Goal: Information Seeking & Learning: Learn about a topic

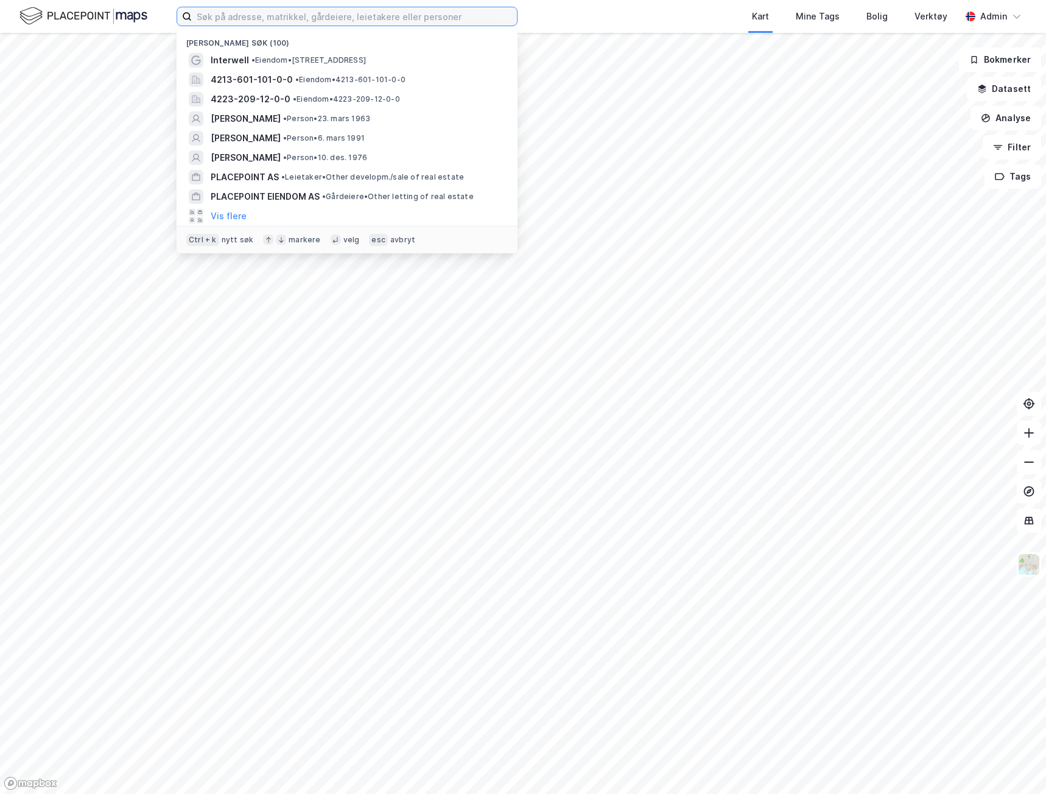
click at [320, 13] on input at bounding box center [354, 16] width 325 height 18
paste input "Østre Aker Vei 64"
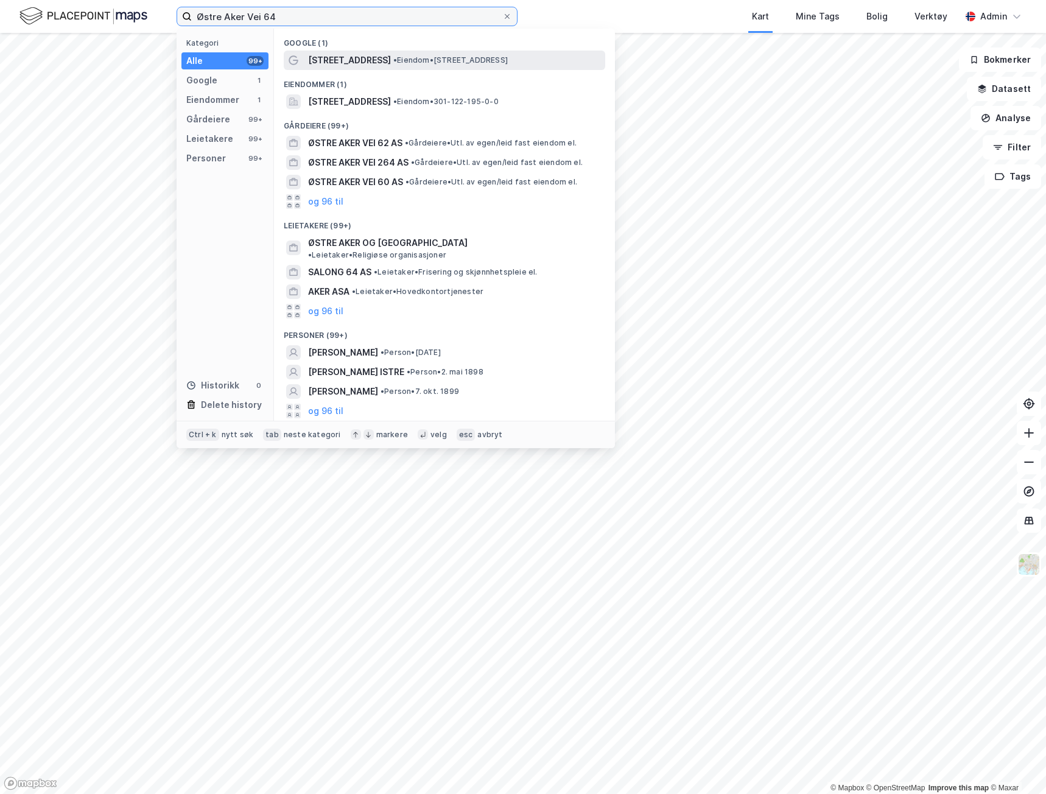
type input "Østre Aker Vei 64"
click at [356, 63] on span "[STREET_ADDRESS]" at bounding box center [349, 60] width 83 height 15
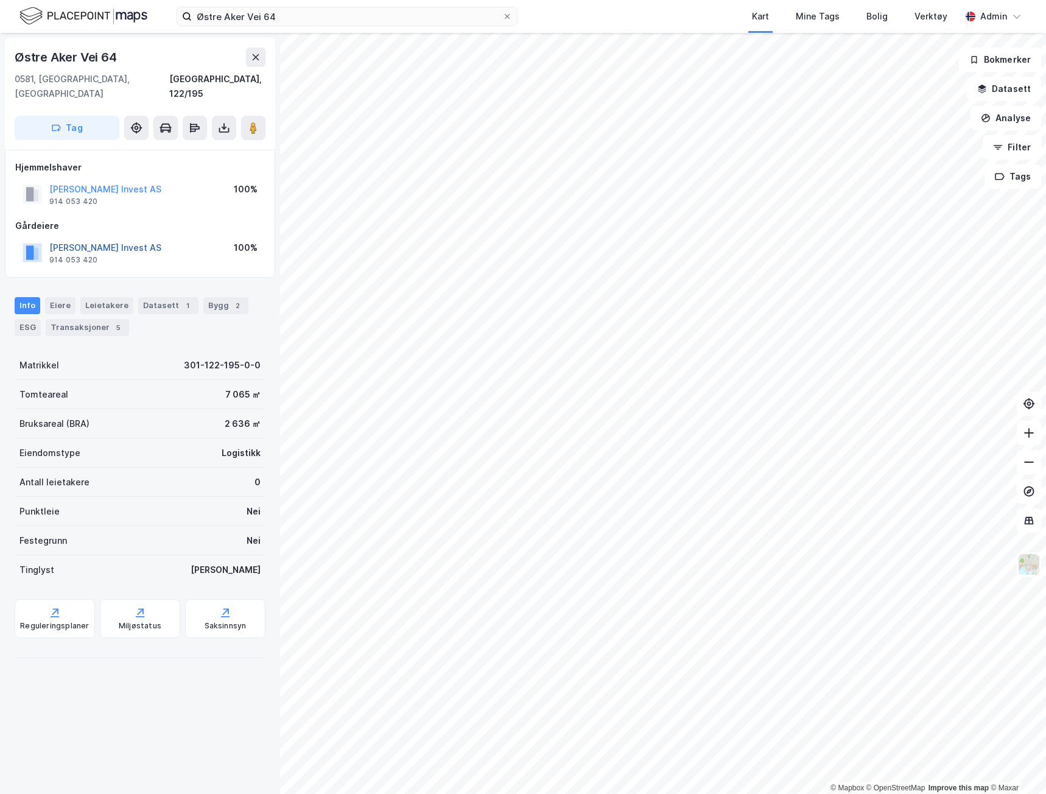
click at [0, 0] on button "[PERSON_NAME] Invest AS" at bounding box center [0, 0] width 0 height 0
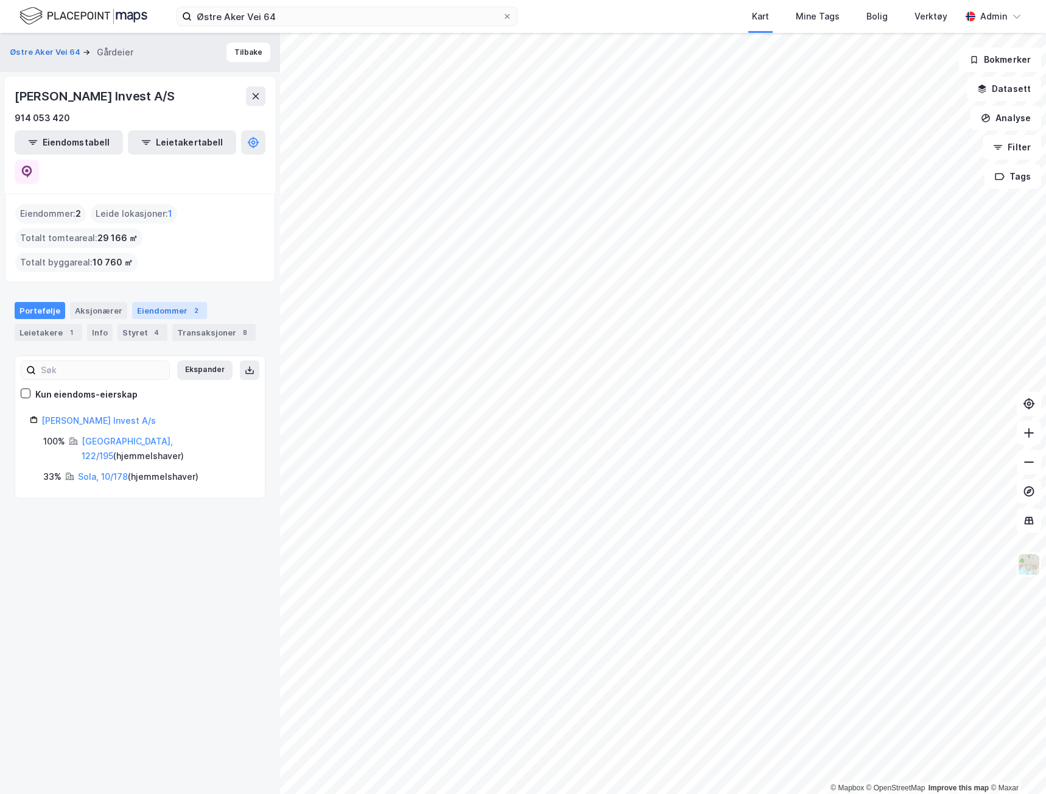
click at [190, 304] on div "2" at bounding box center [196, 310] width 12 height 12
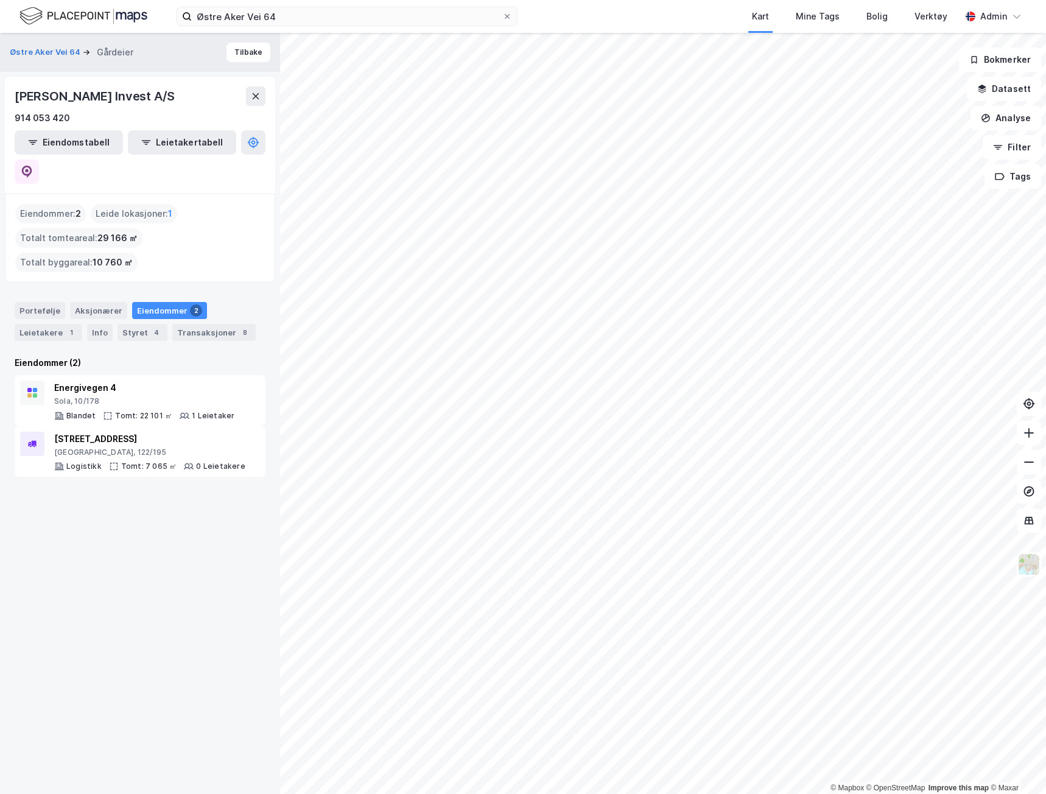
click at [46, 45] on div "Østre Aker Vei 64 Gårdeier" at bounding box center [76, 52] width 133 height 15
click at [42, 46] on button "Østre Aker Vei 64" at bounding box center [46, 52] width 73 height 12
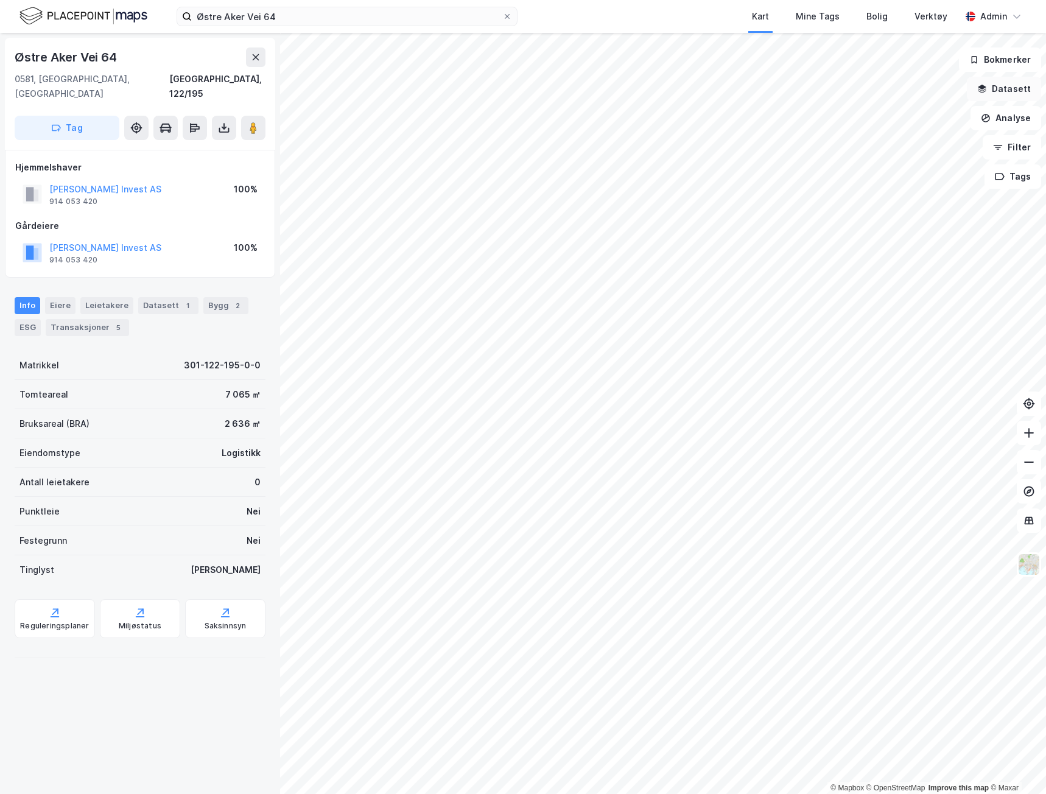
click at [994, 98] on button "Datasett" at bounding box center [1004, 89] width 74 height 24
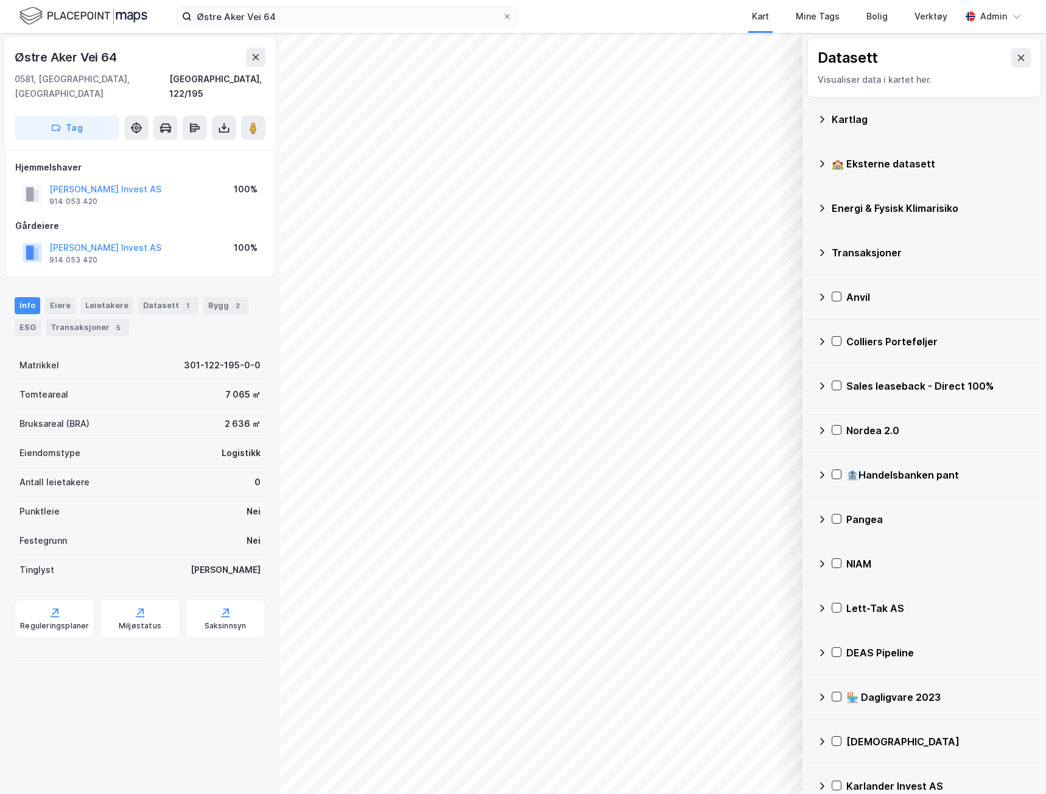
click at [857, 113] on div "Kartlag" at bounding box center [932, 119] width 200 height 15
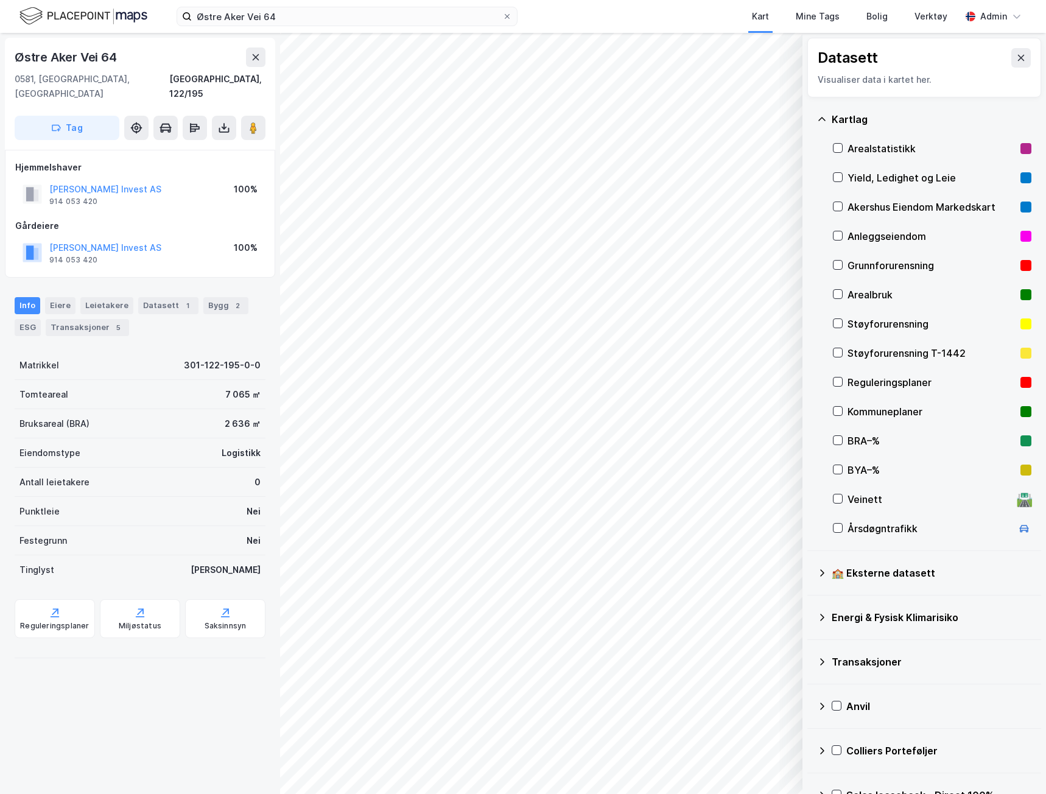
click at [866, 178] on div "Yield, Ledighet og Leie" at bounding box center [931, 177] width 168 height 15
click at [871, 176] on div "Yield, Ledighet og Leie" at bounding box center [931, 177] width 168 height 15
click at [34, 319] on div "ESG" at bounding box center [28, 327] width 26 height 17
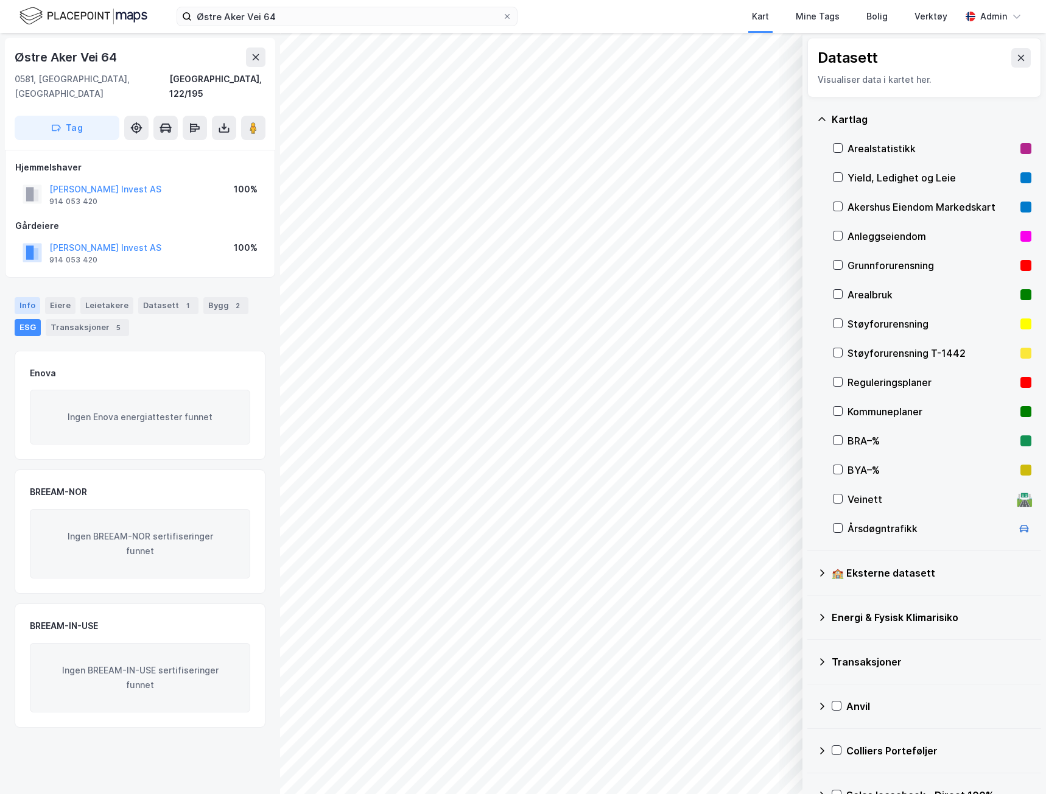
click at [34, 297] on div "Info" at bounding box center [28, 305] width 26 height 17
